Goal: Information Seeking & Learning: Learn about a topic

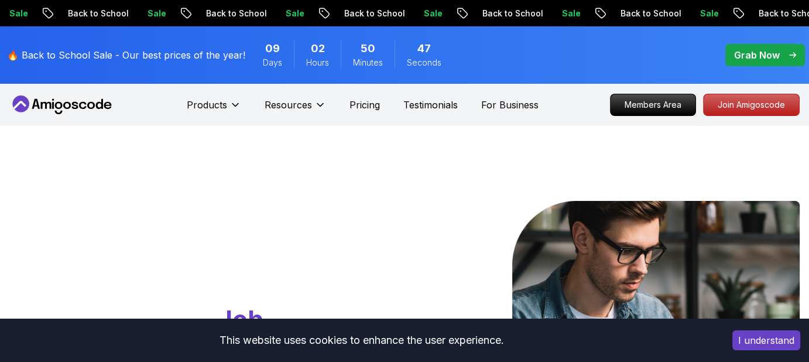
click at [757, 57] on p "Grab Now" at bounding box center [757, 55] width 46 height 14
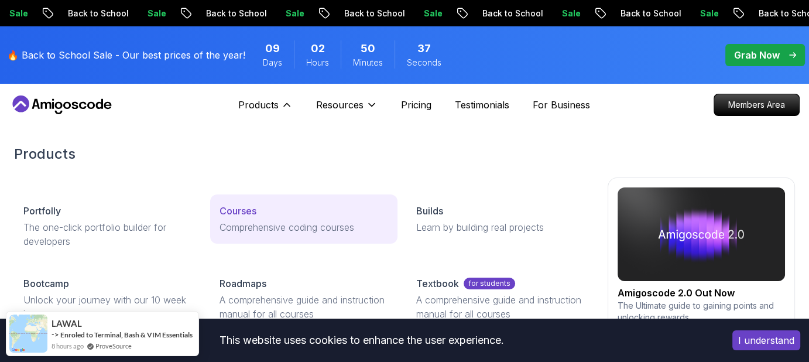
click at [259, 222] on p "Comprehensive coding courses" at bounding box center [303, 227] width 168 height 14
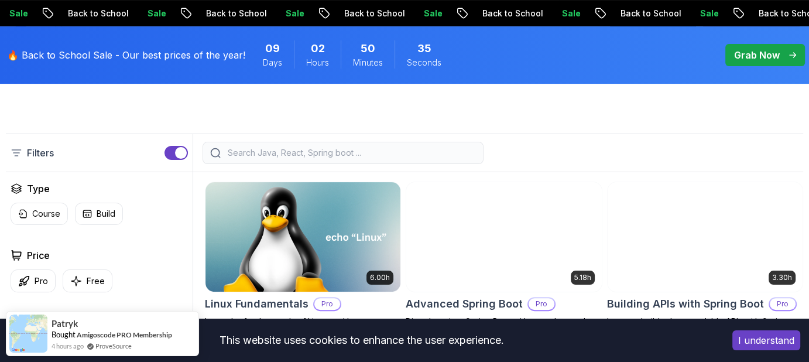
scroll to position [332, 0]
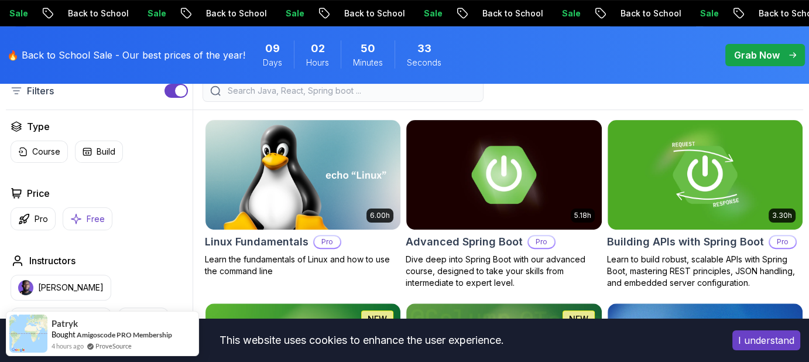
click at [82, 212] on button "Free" at bounding box center [88, 218] width 50 height 23
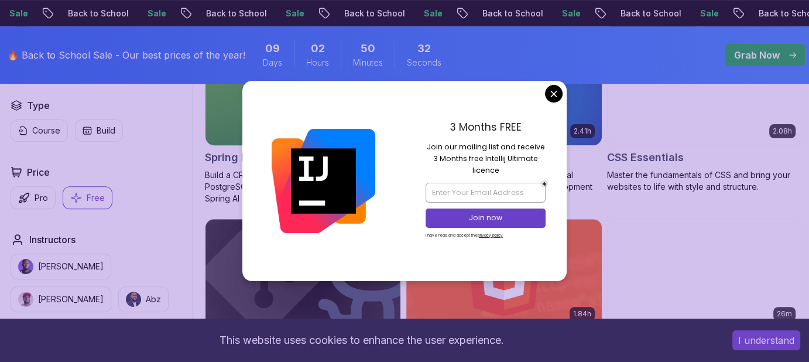
scroll to position [417, 0]
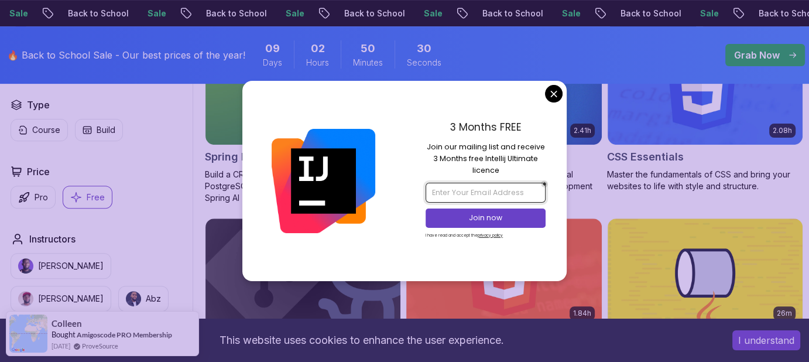
click at [493, 192] on input "email" at bounding box center [484, 193] width 119 height 20
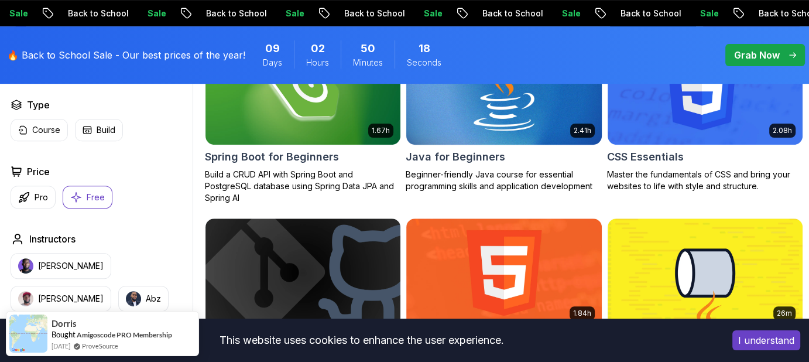
click at [280, 183] on p "Build a CRUD API with Spring Boot and PostgreSQL database using Spring Data JPA…" at bounding box center [303, 186] width 196 height 35
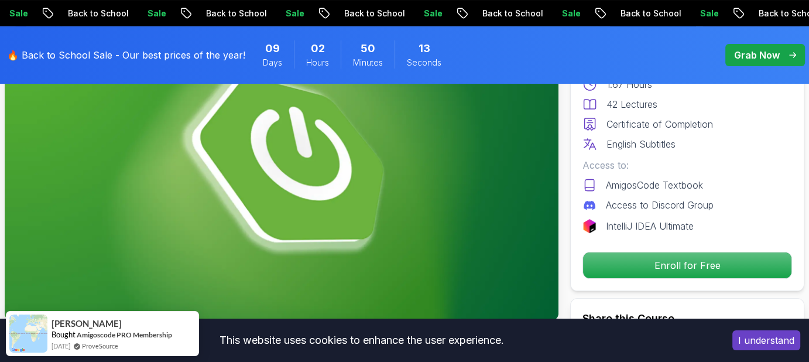
scroll to position [146, 0]
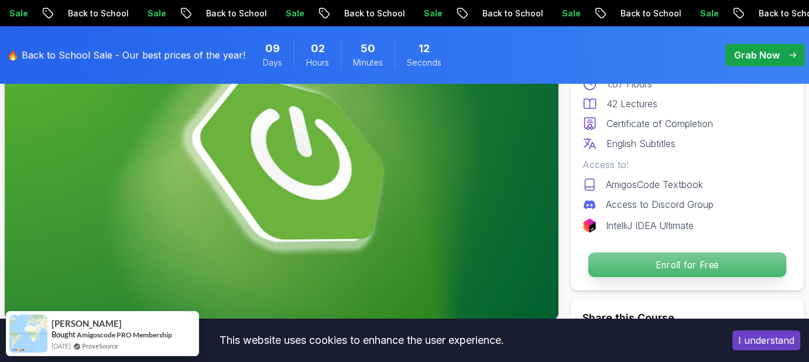
click at [625, 266] on p "Enroll for Free" at bounding box center [687, 264] width 198 height 25
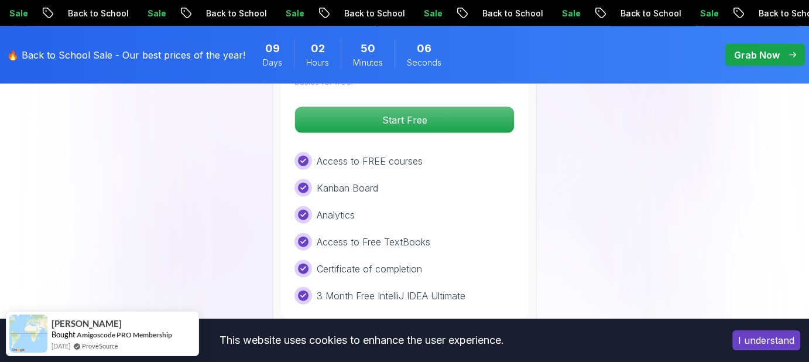
scroll to position [2578, 0]
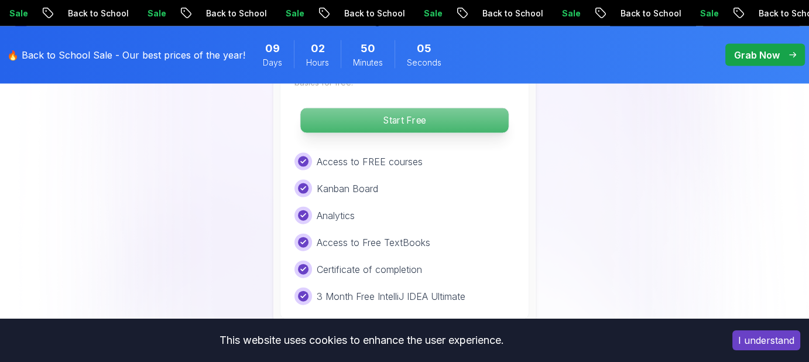
click at [422, 121] on p "Start Free" at bounding box center [404, 120] width 208 height 25
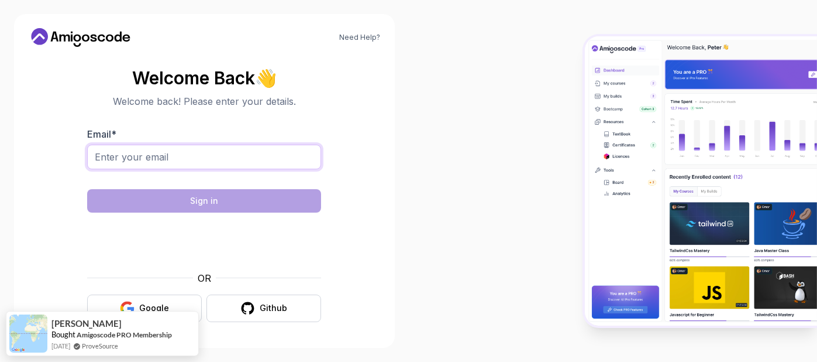
click at [225, 152] on input "Email *" at bounding box center [204, 157] width 234 height 25
type input "narayana23prasad@gmail.com"
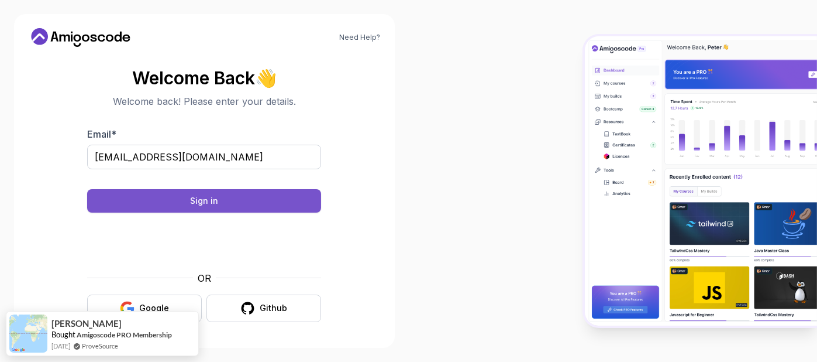
click at [259, 197] on button "Sign in" at bounding box center [204, 200] width 234 height 23
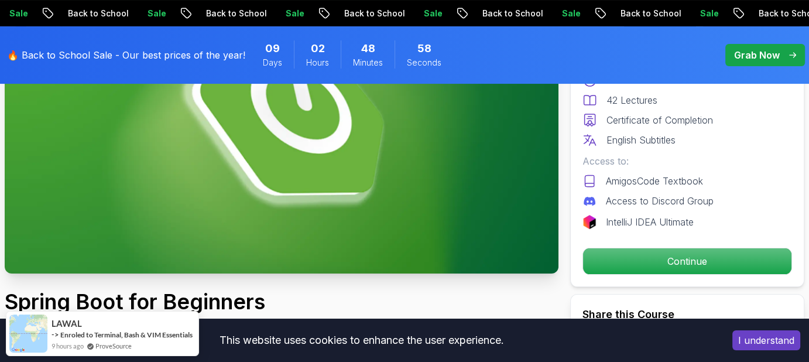
scroll to position [193, 0]
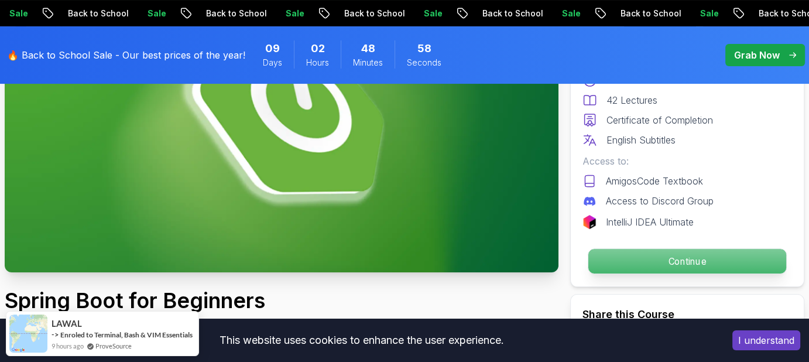
click at [627, 257] on p "Continue" at bounding box center [687, 261] width 198 height 25
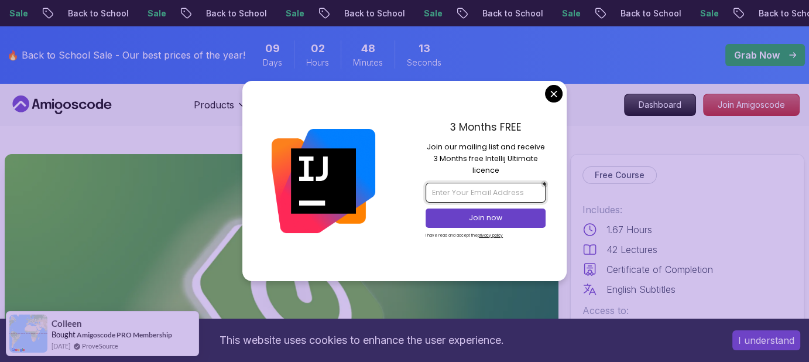
click at [454, 183] on input "email" at bounding box center [484, 193] width 119 height 20
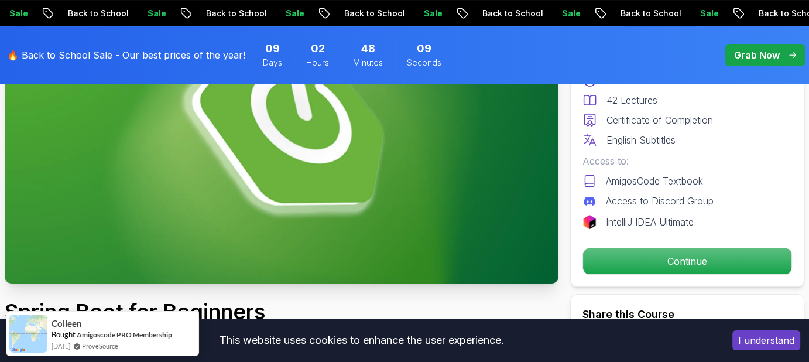
scroll to position [190, 0]
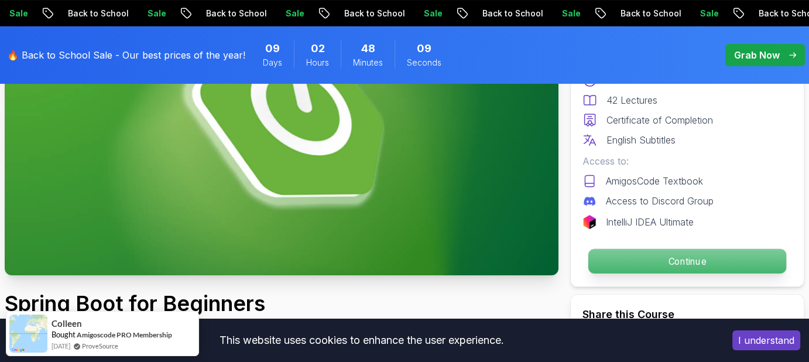
click at [668, 267] on p "Continue" at bounding box center [687, 261] width 198 height 25
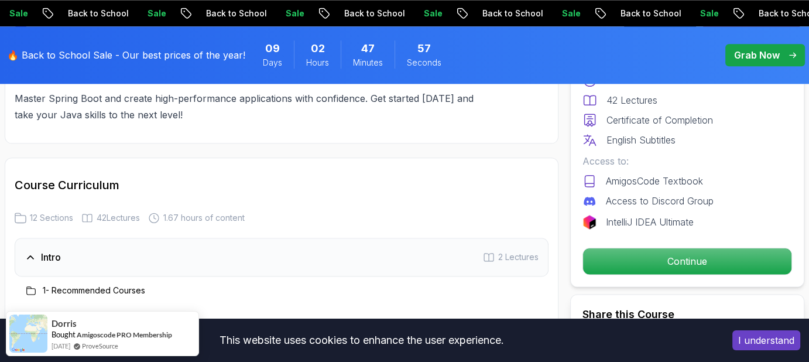
scroll to position [1593, 0]
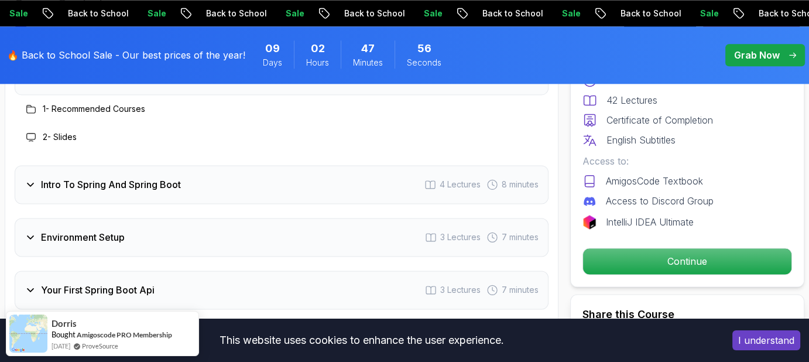
click at [462, 178] on span "4 Lectures" at bounding box center [459, 184] width 41 height 12
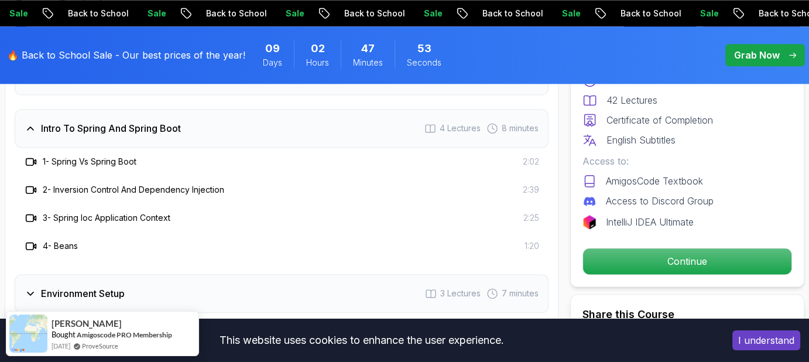
click at [123, 156] on h3 "1 - Spring Vs Spring Boot" at bounding box center [90, 162] width 94 height 12
click at [29, 157] on icon at bounding box center [31, 162] width 12 height 12
click at [750, 51] on p "Grab Now" at bounding box center [757, 55] width 46 height 14
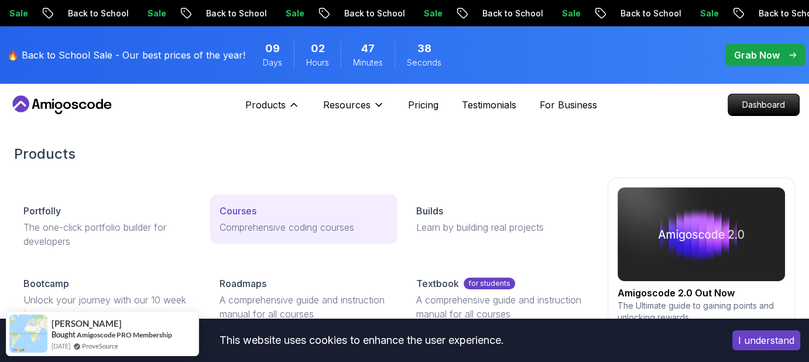
click at [252, 214] on p "Courses" at bounding box center [237, 211] width 37 height 14
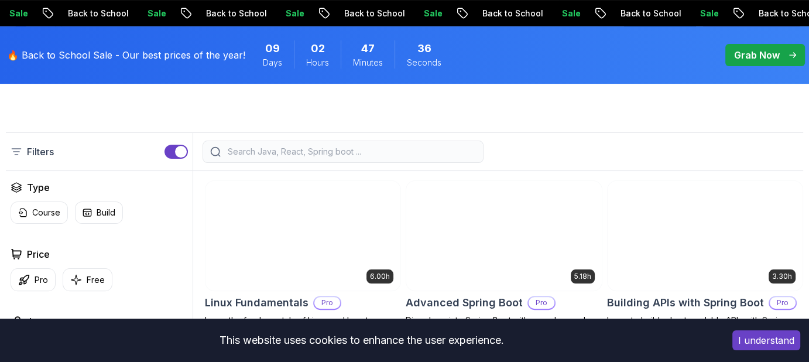
scroll to position [271, 0]
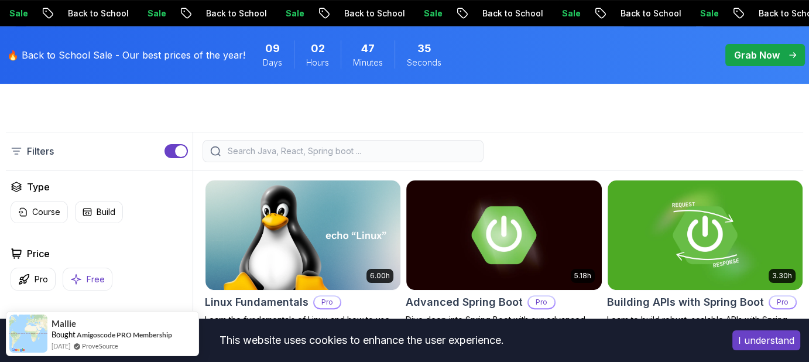
click at [82, 274] on button "Free" at bounding box center [88, 278] width 50 height 23
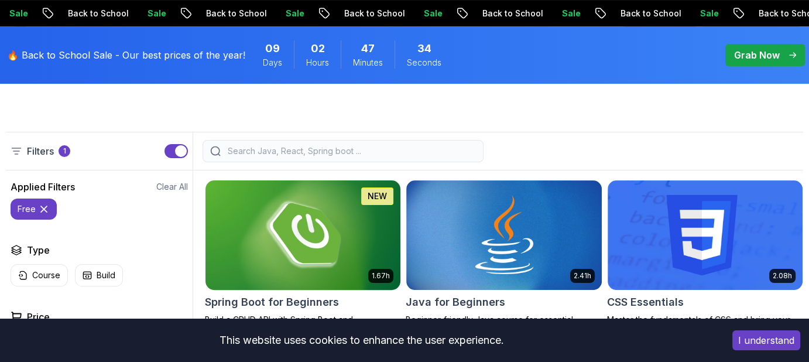
click at [262, 228] on img at bounding box center [303, 234] width 205 height 115
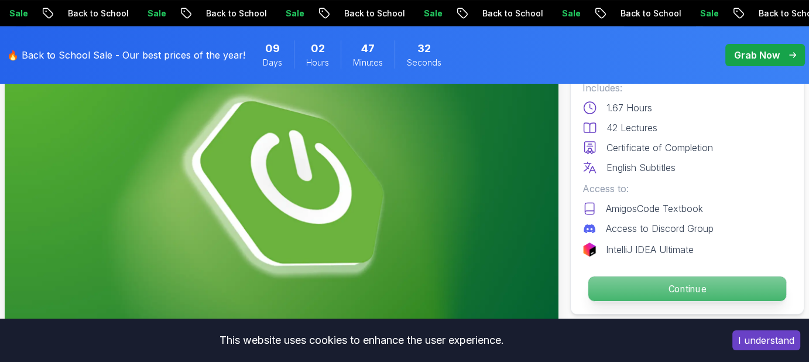
scroll to position [122, 0]
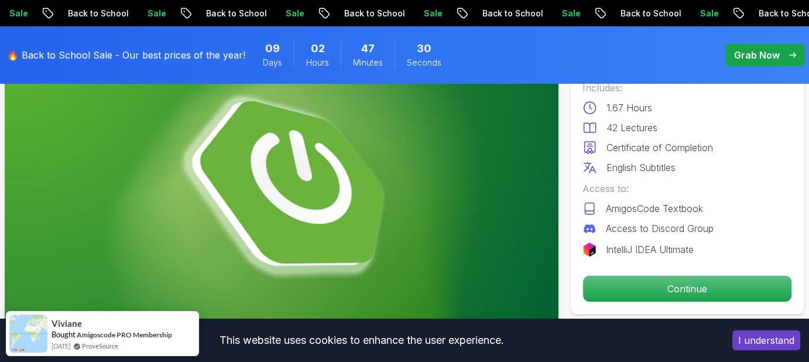
click at [744, 333] on button "I understand" at bounding box center [766, 340] width 68 height 20
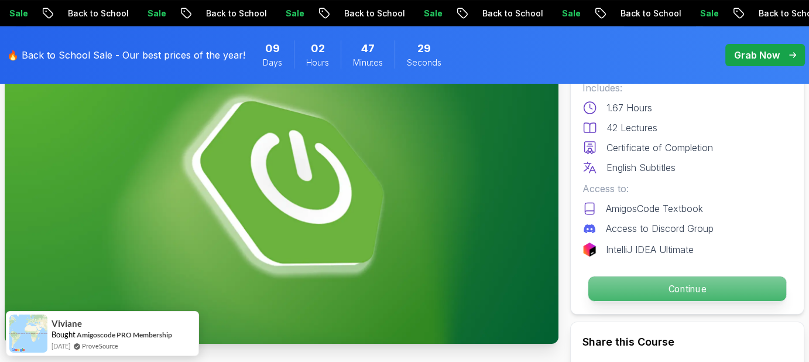
click at [694, 293] on p "Continue" at bounding box center [687, 288] width 198 height 25
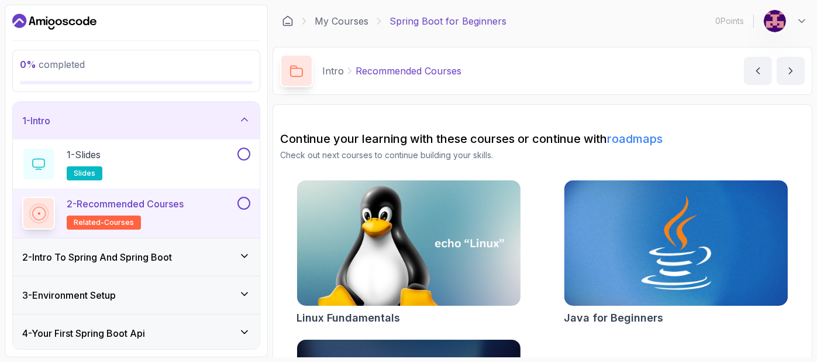
scroll to position [139, 0]
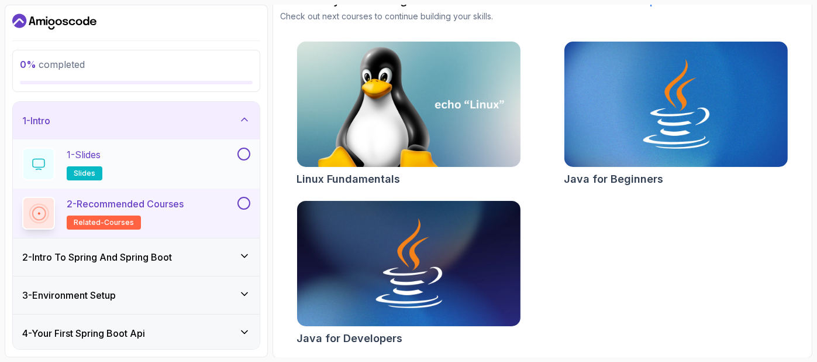
click at [226, 150] on div "1 - Slides slides" at bounding box center [128, 163] width 213 height 33
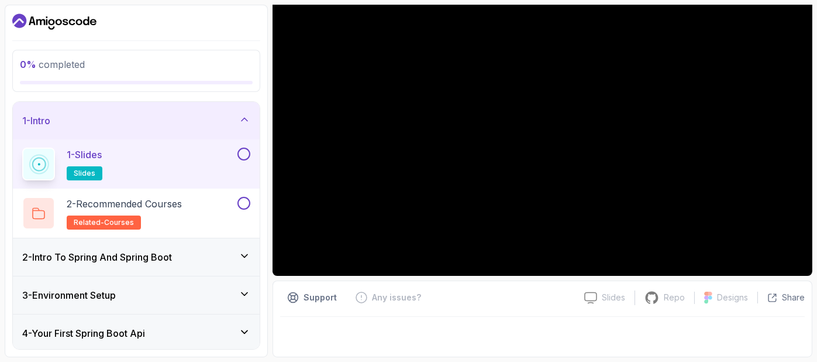
scroll to position [131, 0]
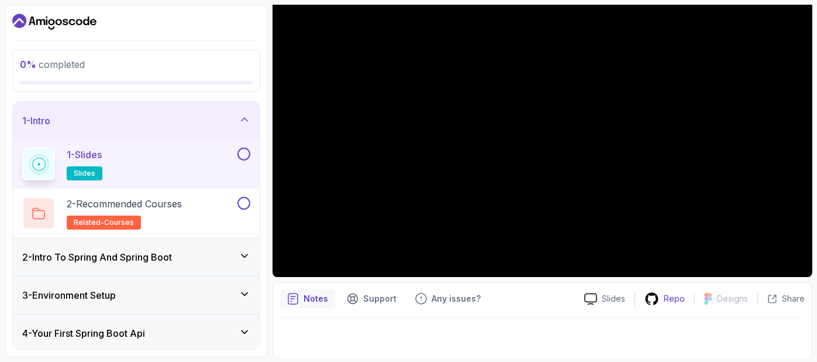
click at [675, 298] on p "Repo" at bounding box center [674, 299] width 21 height 12
